Goal: Task Accomplishment & Management: Complete application form

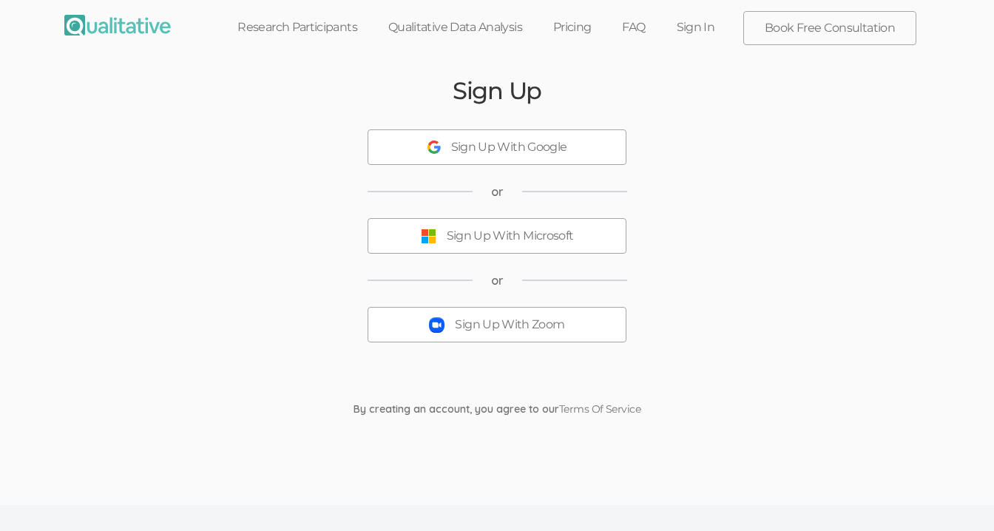
click at [575, 319] on button "Sign Up With Zoom" at bounding box center [497, 325] width 259 height 36
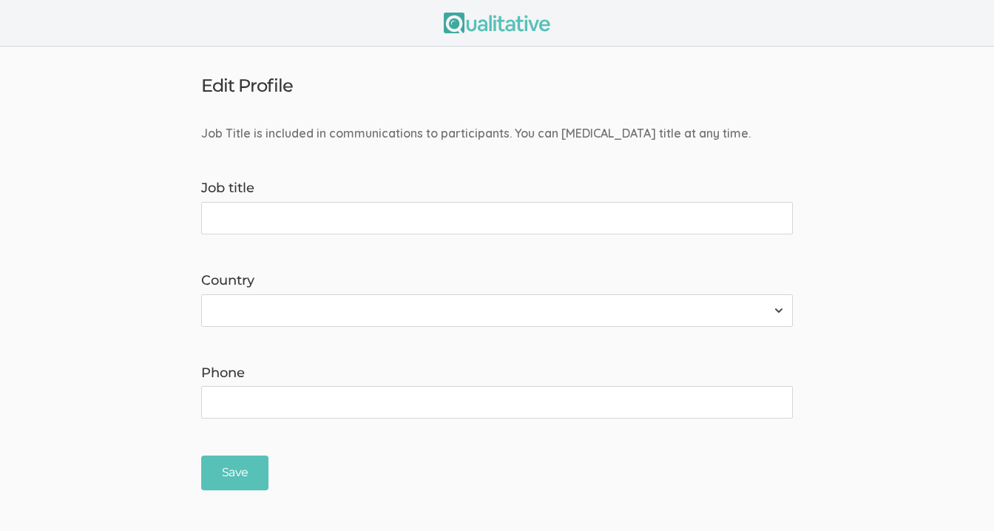
click at [565, 302] on select "Afghanistan Åland Islands Albania Algeria American Samoa Andorra Angola Anguill…" at bounding box center [497, 310] width 592 height 33
select select "237"
click at [201, 294] on select "Afghanistan Åland Islands Albania Algeria American Samoa Andorra Angola Anguill…" at bounding box center [497, 310] width 592 height 33
click at [403, 396] on input "Phone" at bounding box center [497, 402] width 592 height 33
click at [360, 216] on input "Job title" at bounding box center [497, 218] width 592 height 33
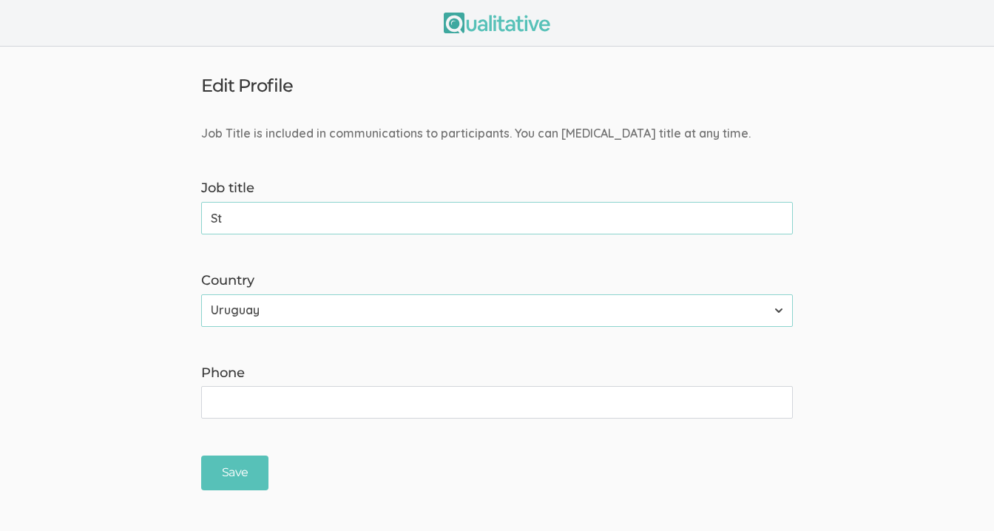
type input "S"
click at [243, 222] on input "Reseacher" at bounding box center [497, 218] width 592 height 33
type input "Researcher"
click at [298, 398] on input "Phone" at bounding box center [497, 402] width 592 height 33
type input "6153437173"
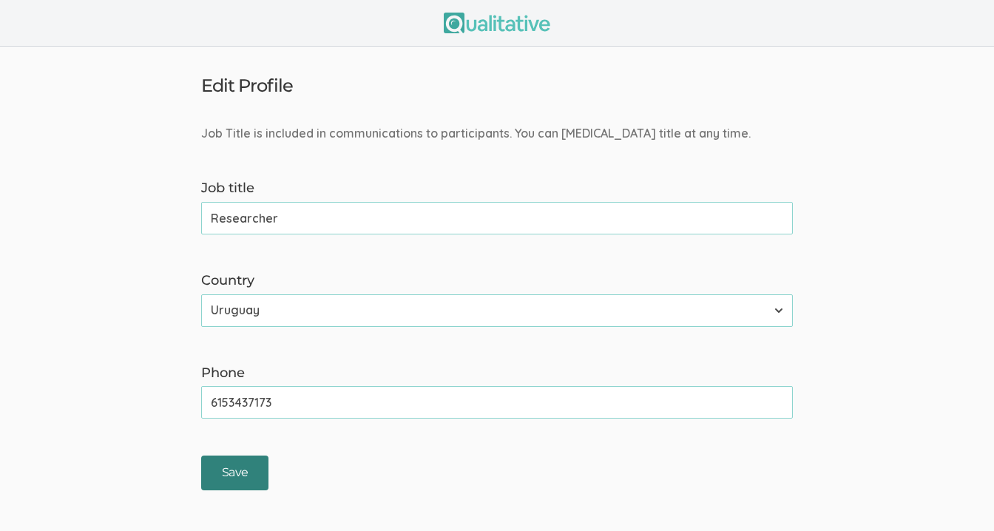
click at [256, 465] on input "Save" at bounding box center [234, 473] width 67 height 35
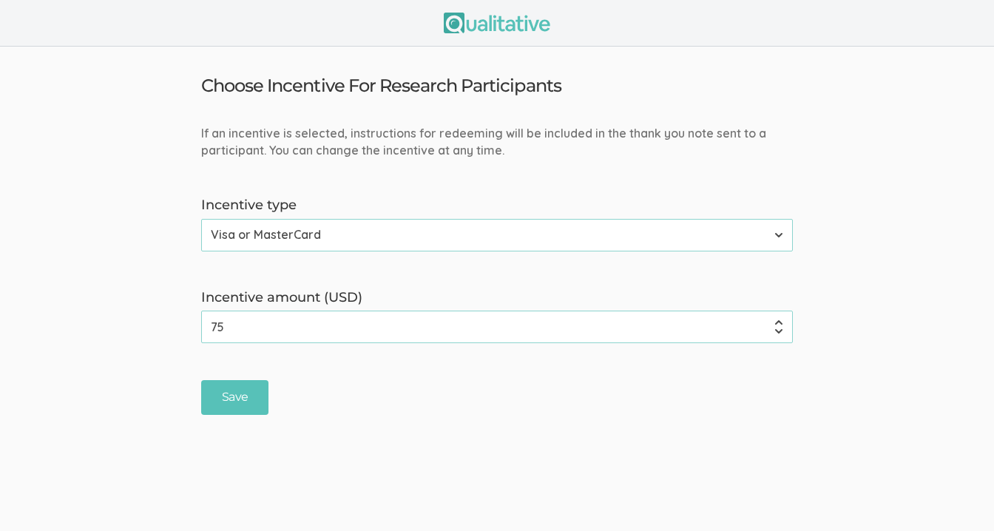
click at [386, 337] on input "75" at bounding box center [497, 327] width 592 height 33
type input "7"
type input "17"
click at [232, 405] on input "Save" at bounding box center [234, 397] width 67 height 35
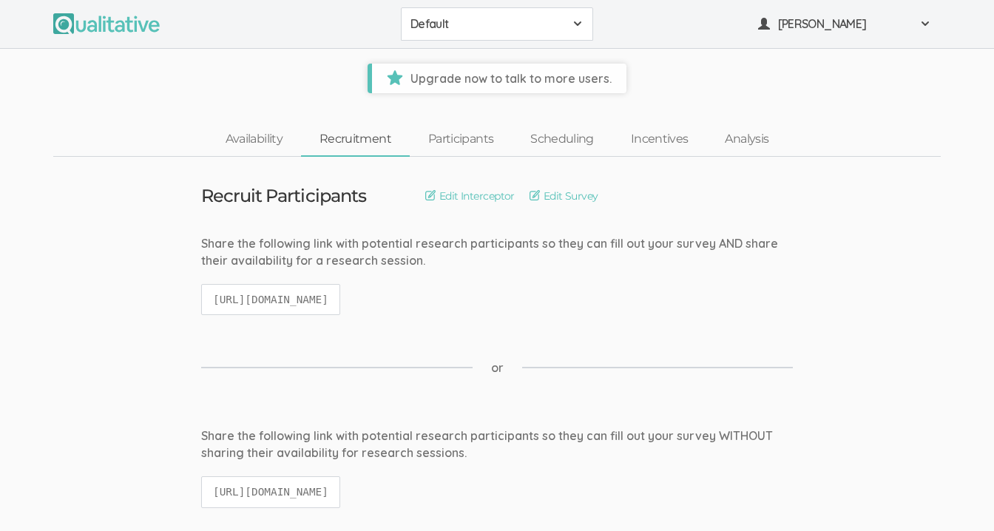
click at [514, 13] on button "Default" at bounding box center [497, 23] width 192 height 33
click at [700, 64] on ui-view "Upgrade now to talk to more users." at bounding box center [497, 71] width 994 height 44
click at [458, 35] on button "Default" at bounding box center [497, 23] width 192 height 33
click at [320, 58] on ui-view "Upgrade now to talk to more users." at bounding box center [497, 71] width 994 height 44
click at [437, 24] on span "Default" at bounding box center [488, 24] width 154 height 17
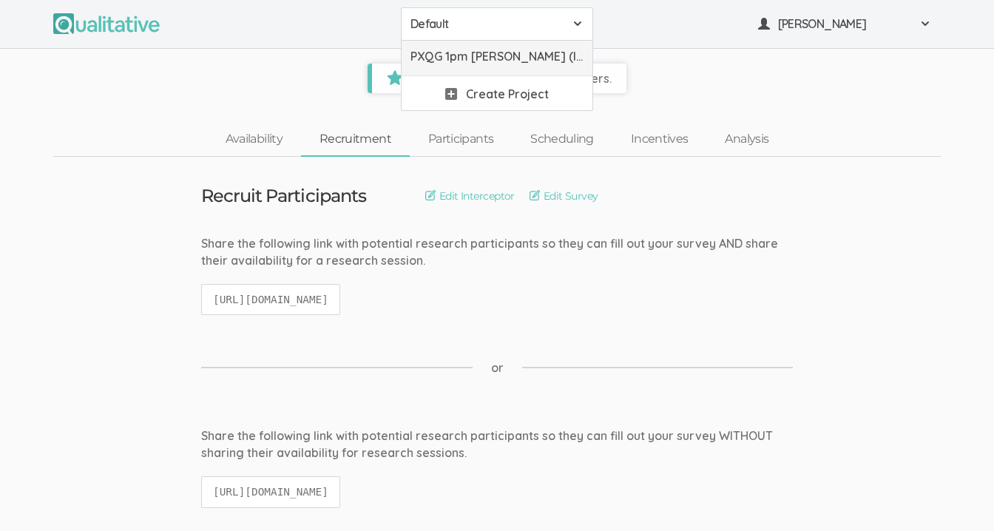
click at [439, 52] on span "PXQG 1pm [PERSON_NAME] (Individual)" at bounding box center [497, 56] width 173 height 17
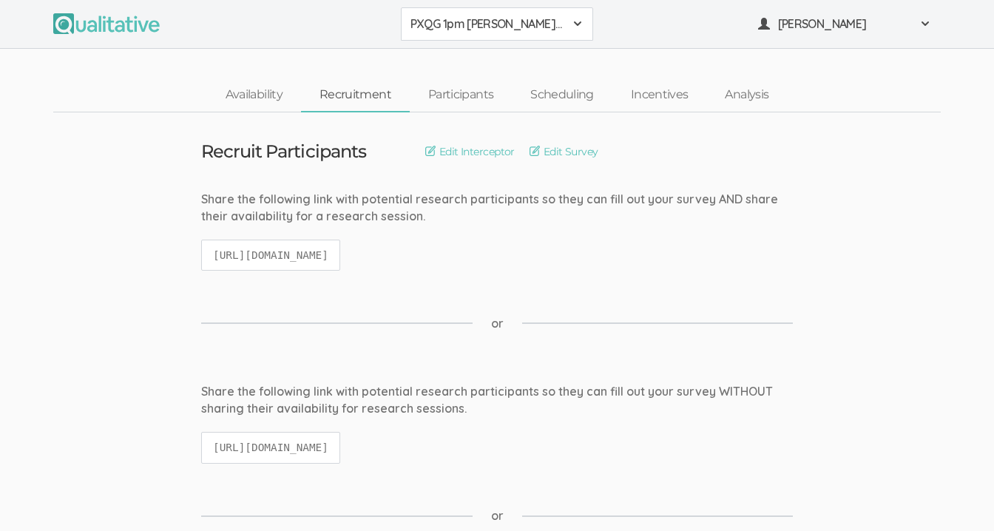
click at [466, 31] on span "PXQG 1pm [PERSON_NAME] (Individual)" at bounding box center [488, 24] width 154 height 17
click at [459, 60] on span "Default" at bounding box center [497, 56] width 173 height 17
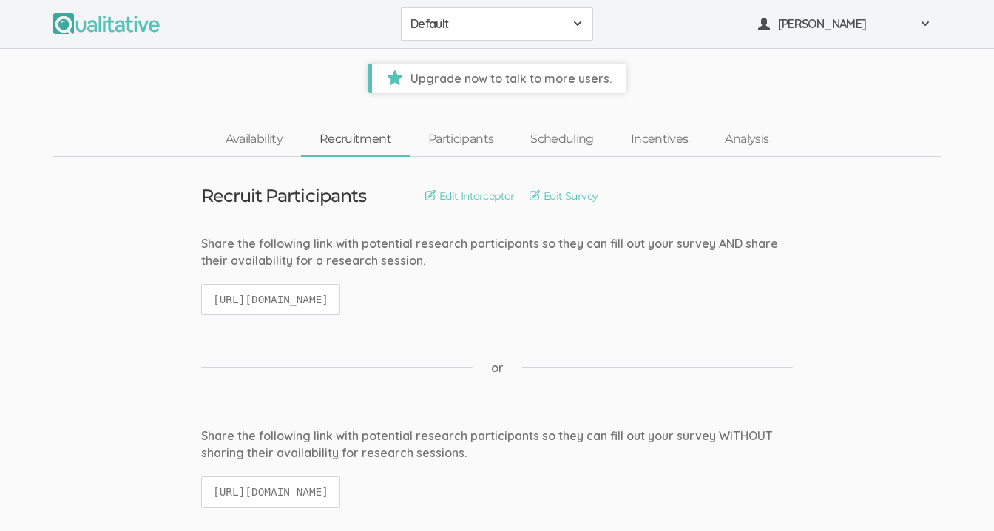
click at [455, 21] on span "Default" at bounding box center [488, 24] width 154 height 17
click at [452, 55] on span "PXQG 1pm [PERSON_NAME] (Individual)" at bounding box center [497, 56] width 173 height 17
click at [278, 78] on ui-view "Upgrade now to talk to more users." at bounding box center [497, 71] width 994 height 44
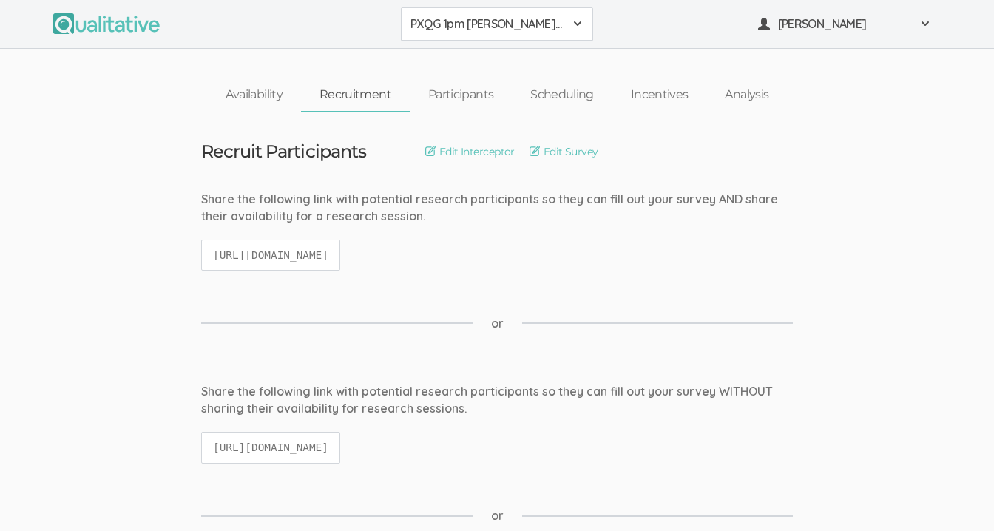
click at [463, 16] on span "PXQG 1pm [PERSON_NAME] (Individual)" at bounding box center [488, 24] width 154 height 17
click at [470, 24] on span "PXQG 1pm [PERSON_NAME] (Individual)" at bounding box center [488, 24] width 154 height 17
click at [497, 30] on span "PXQG 1pm [PERSON_NAME] (Individual)" at bounding box center [488, 24] width 154 height 17
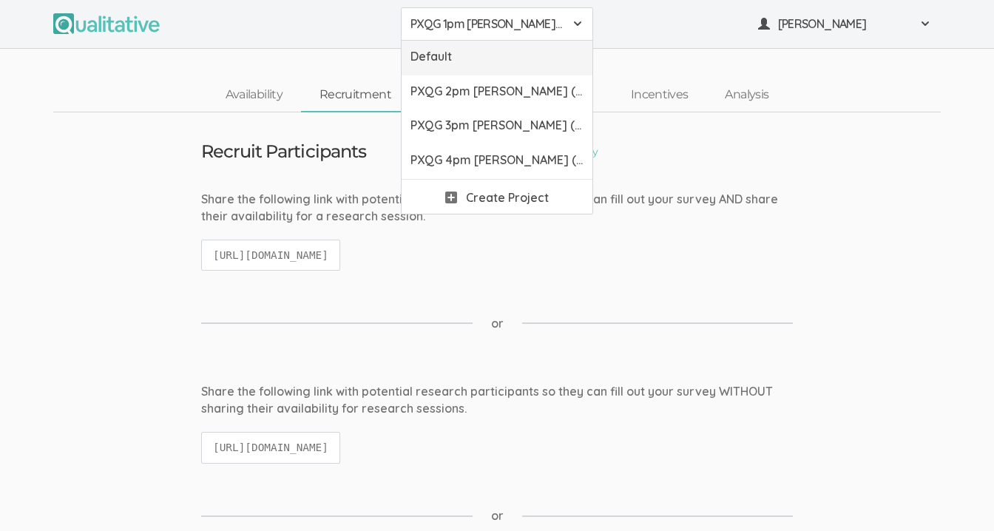
click at [489, 68] on link "Default" at bounding box center [497, 58] width 191 height 35
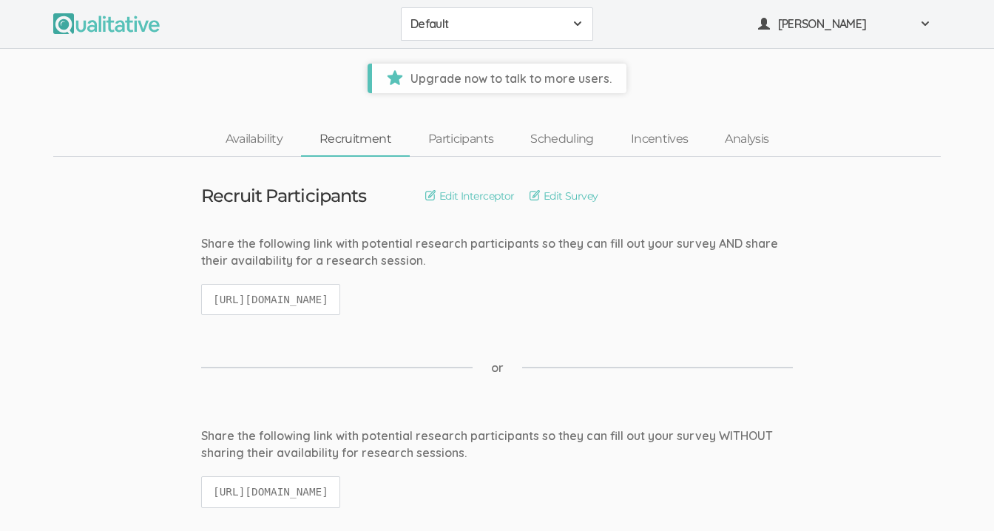
click at [456, 27] on span "Default" at bounding box center [488, 24] width 154 height 17
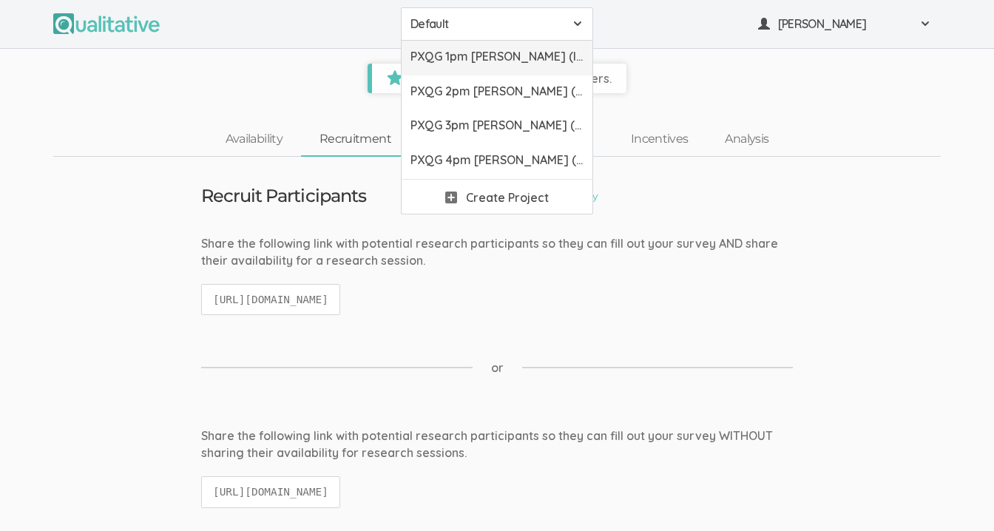
click at [456, 69] on link "PXQG 1pm [PERSON_NAME] (Individual)" at bounding box center [497, 58] width 191 height 35
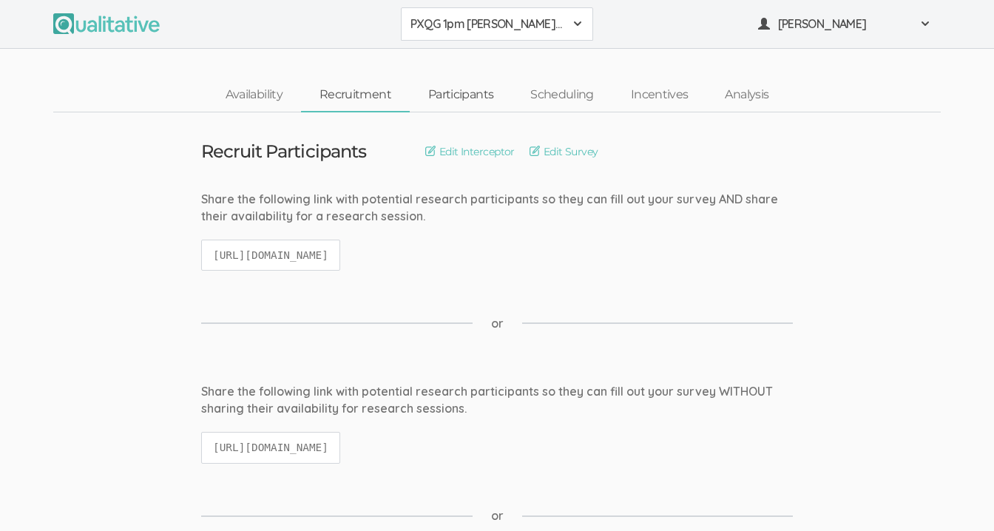
click at [444, 93] on link "Participants" at bounding box center [461, 95] width 102 height 32
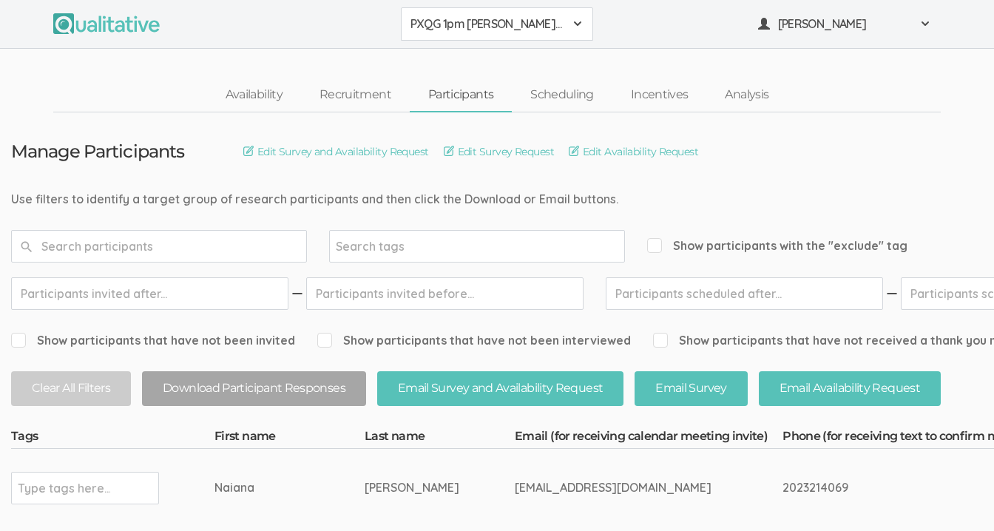
click at [470, 37] on button "PXQG 1pm [PERSON_NAME] (Individual)" at bounding box center [497, 23] width 192 height 33
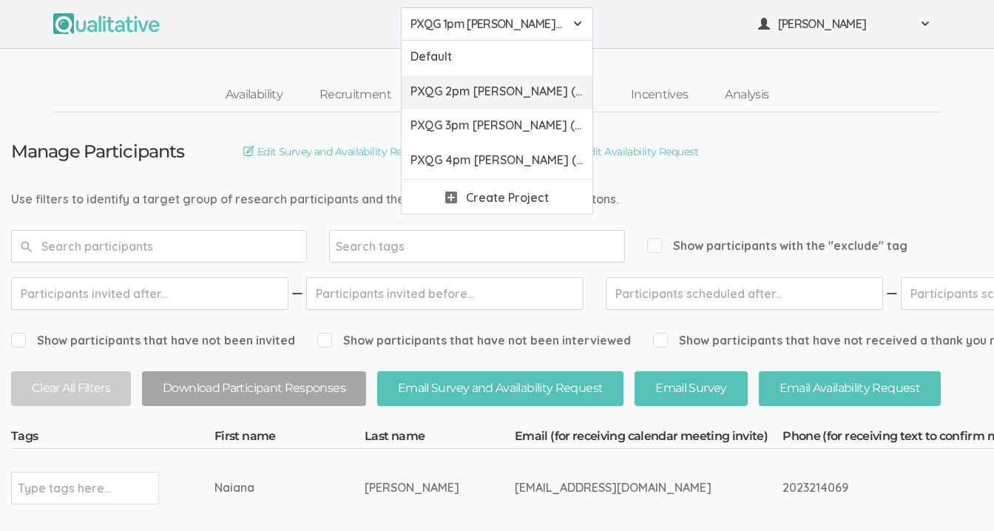
click at [454, 95] on span "PXQG 2pm [PERSON_NAME] (Collaborative)" at bounding box center [497, 91] width 173 height 17
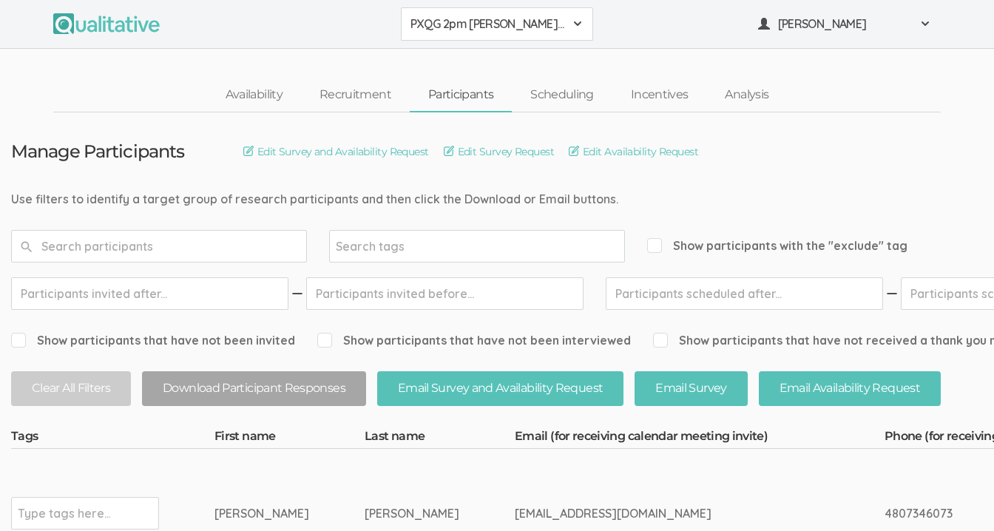
click at [482, 17] on span "PXQG 2pm [PERSON_NAME] (Collaborative)" at bounding box center [488, 24] width 154 height 17
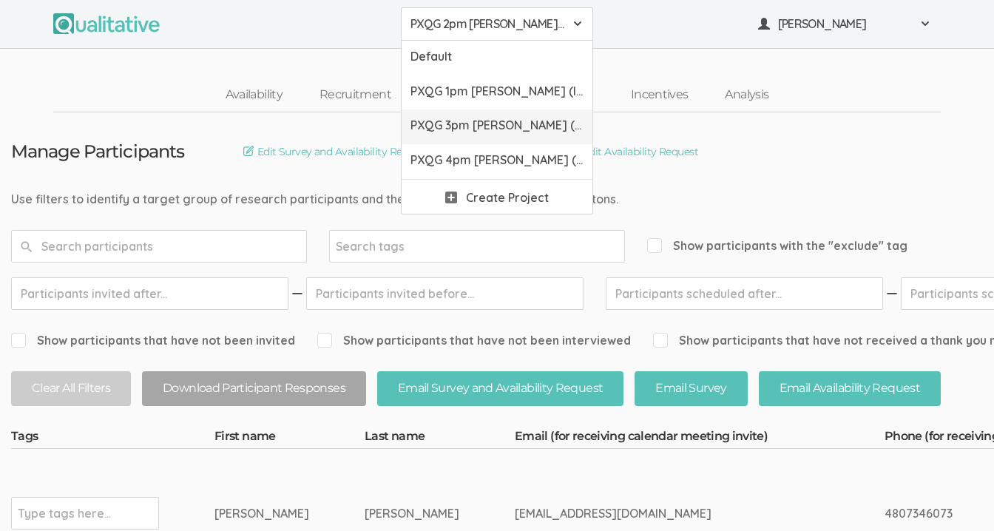
click at [467, 118] on span "PXQG 3pm [PERSON_NAME] (Individual)" at bounding box center [497, 125] width 173 height 17
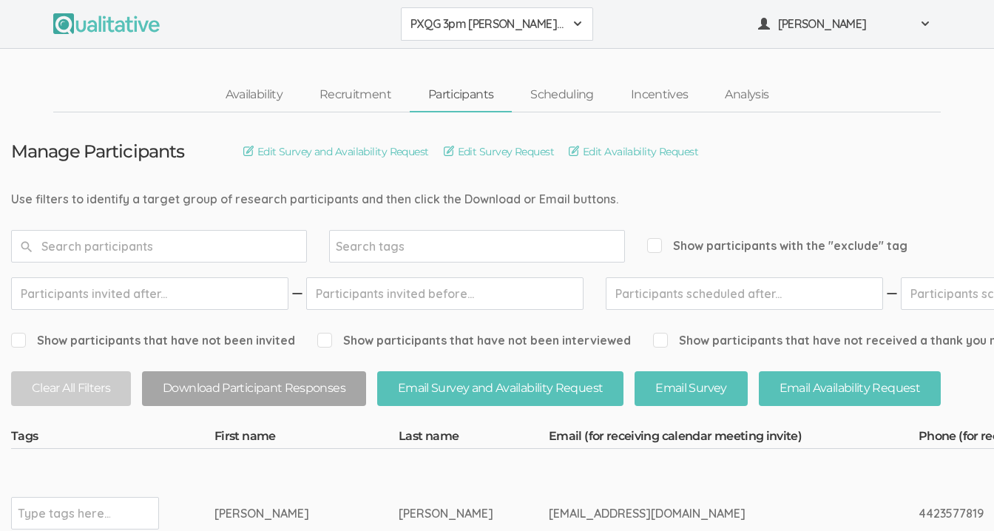
click at [465, 27] on span "PXQG 3pm [PERSON_NAME] (Individual)" at bounding box center [488, 24] width 154 height 17
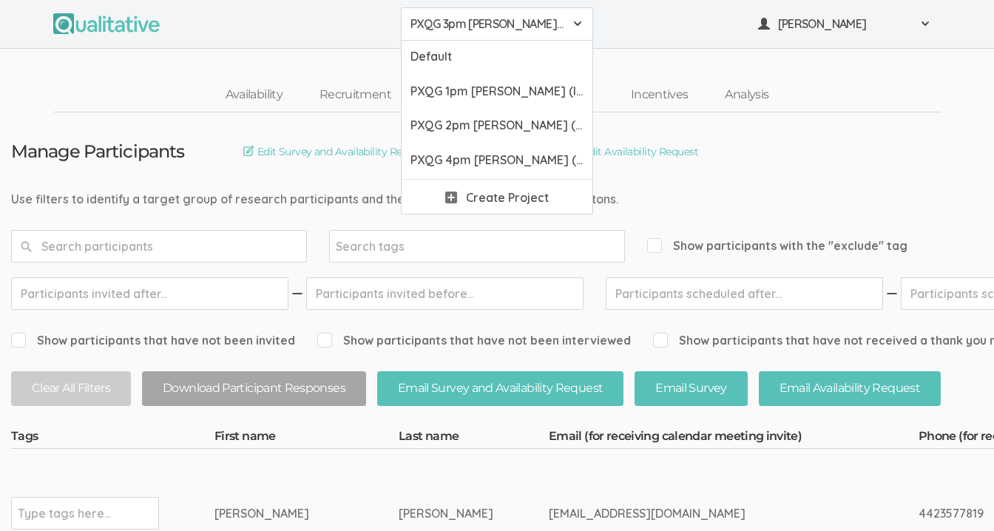
click at [343, 28] on ul "PXQG 3pm [PERSON_NAME] (Individual) Default PXQG 1pm [PERSON_NAME] (Individual)…" at bounding box center [497, 23] width 888 height 33
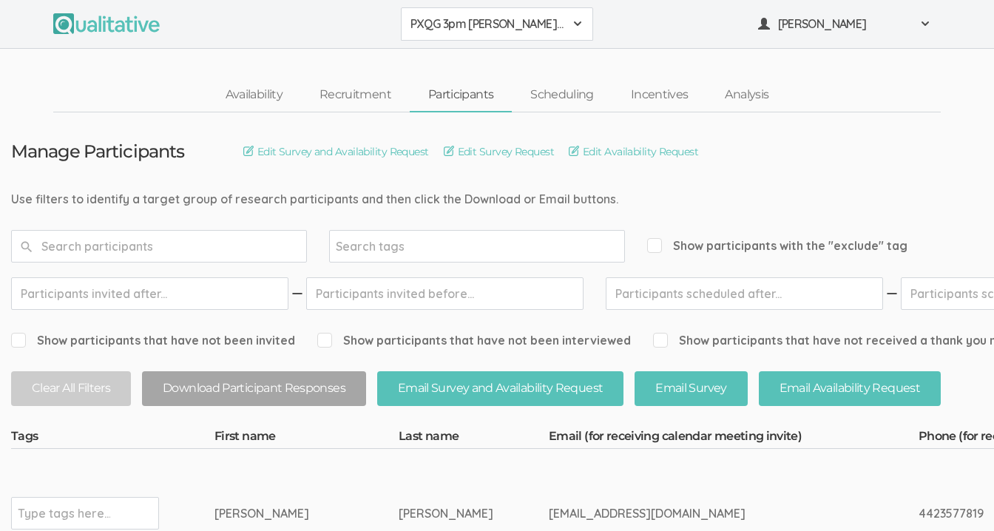
click at [464, 18] on span "PXQG 3pm [PERSON_NAME] (Individual)" at bounding box center [488, 24] width 154 height 17
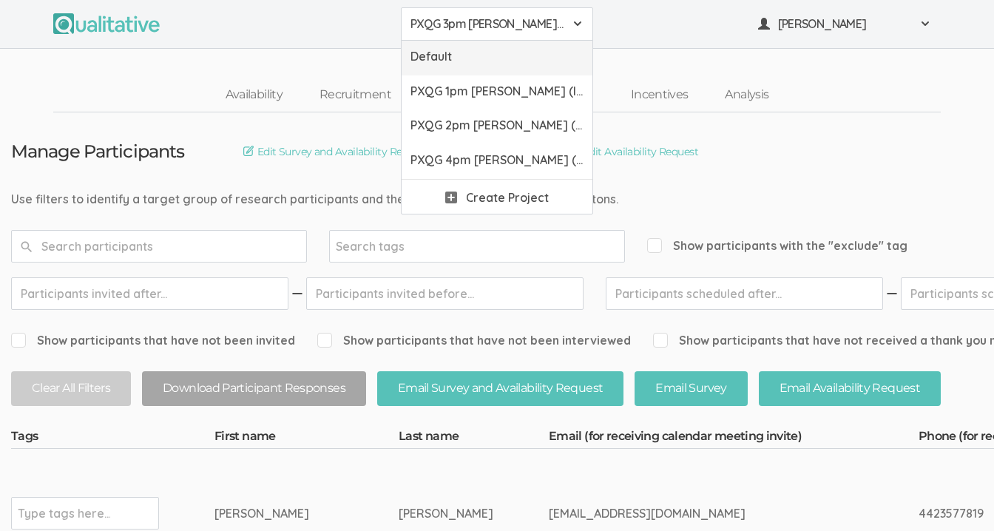
click at [442, 61] on span "Default" at bounding box center [497, 56] width 173 height 17
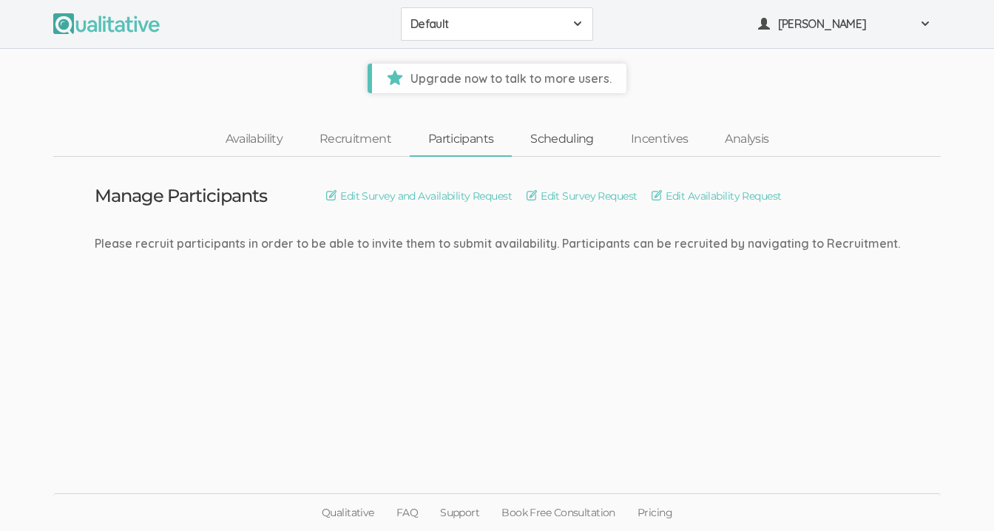
click at [541, 142] on link "Scheduling" at bounding box center [562, 140] width 101 height 32
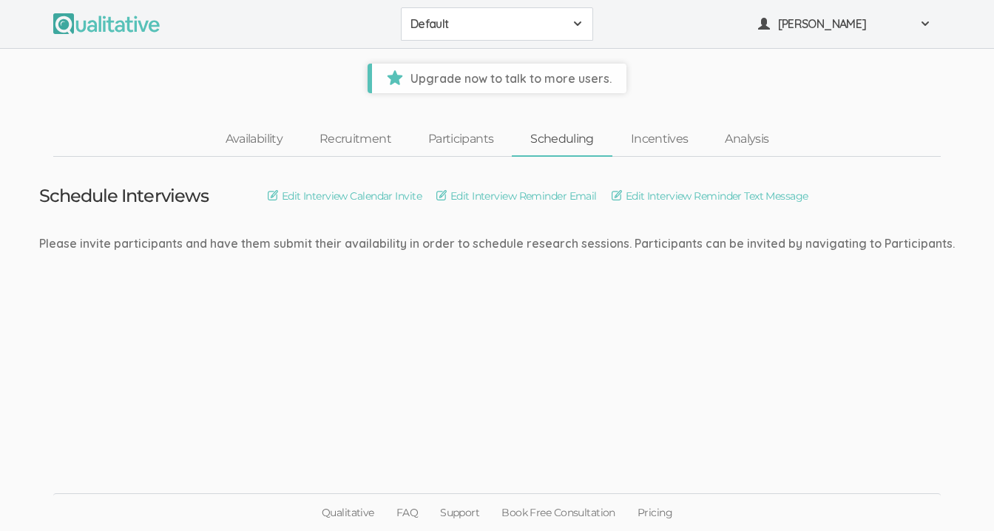
click at [460, 23] on span "Default" at bounding box center [488, 24] width 154 height 17
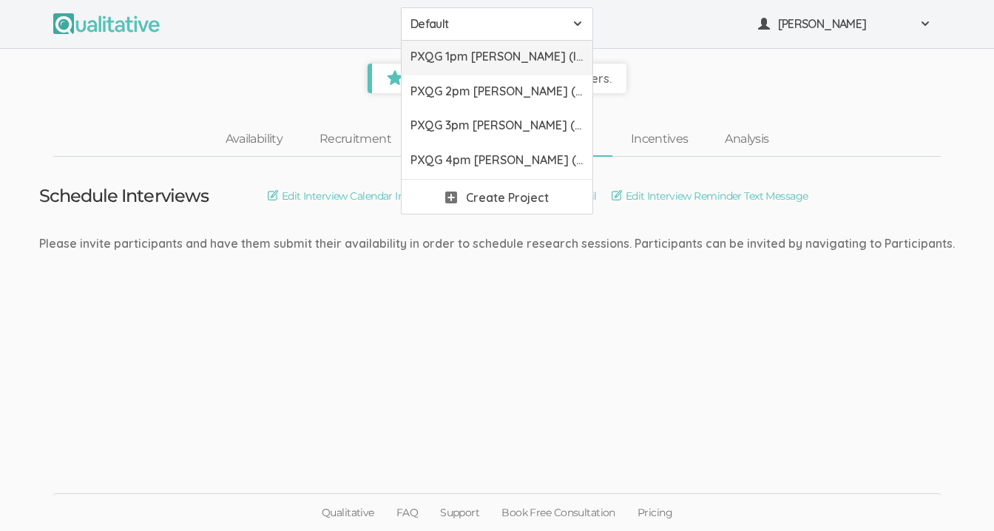
click at [462, 58] on span "PXQG 1pm [PERSON_NAME] (Individual)" at bounding box center [497, 56] width 173 height 17
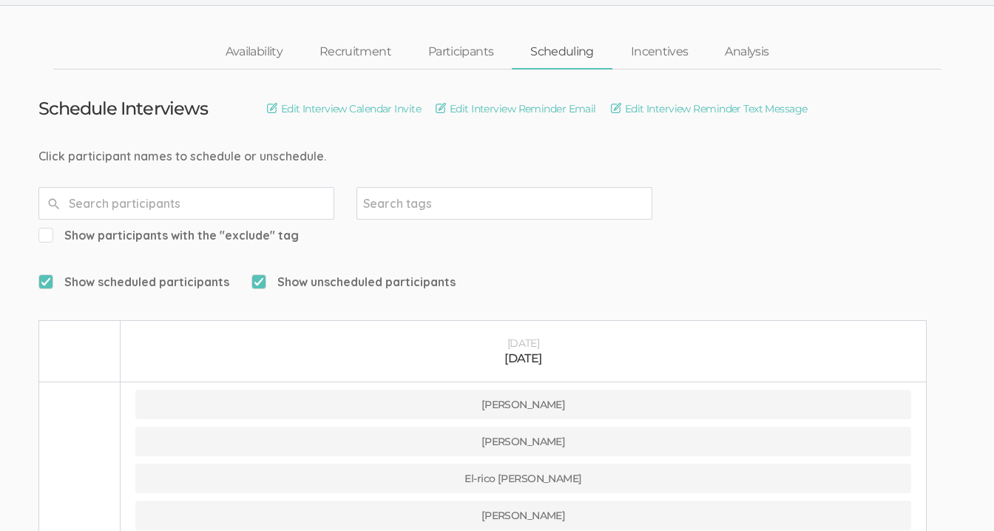
scroll to position [90, 0]
